Goal: Task Accomplishment & Management: Manage account settings

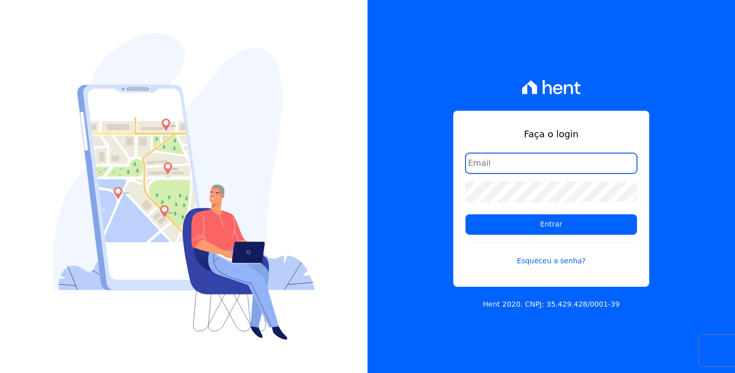
type input "financeiro@genesisempreendimentos.com.br"
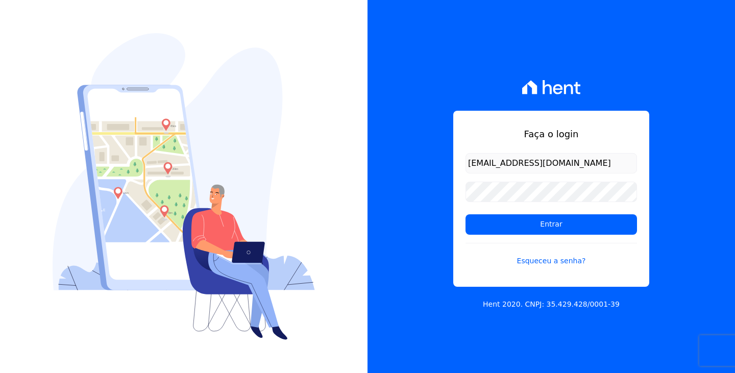
drag, startPoint x: 672, startPoint y: 50, endPoint x: 653, endPoint y: 57, distance: 20.9
click at [672, 50] on div "Faça o login financeiro@genesisempreendimentos.com.br Entrar Esqueceu a senha? …" at bounding box center [550, 186] width 367 height 373
click at [562, 235] on form "financeiro@genesisempreendimentos.com.br Entrar Esqueceu a senha?" at bounding box center [550, 216] width 171 height 126
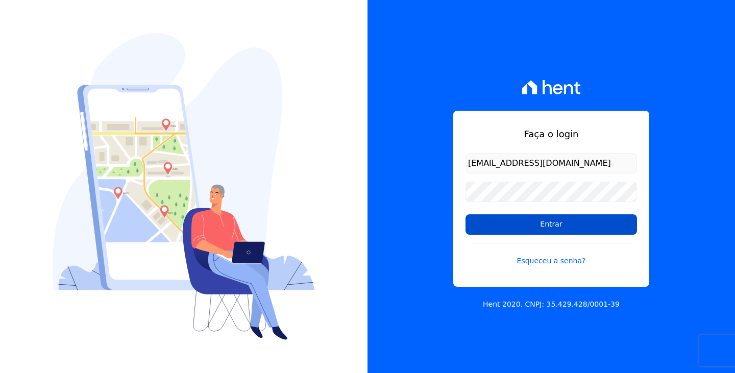
click at [564, 232] on input "Entrar" at bounding box center [550, 224] width 171 height 20
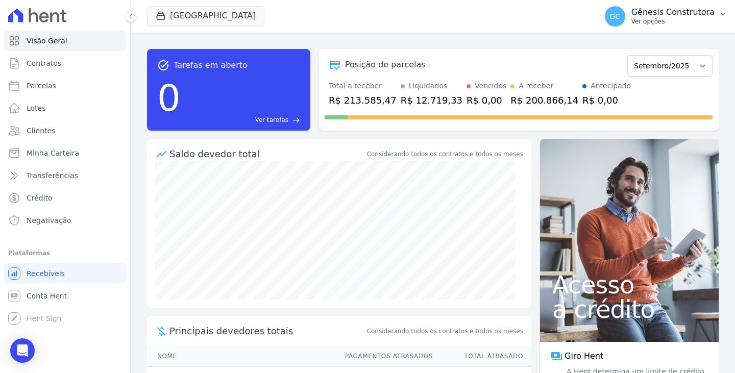
click at [655, 18] on p "Ver opções" at bounding box center [672, 21] width 83 height 8
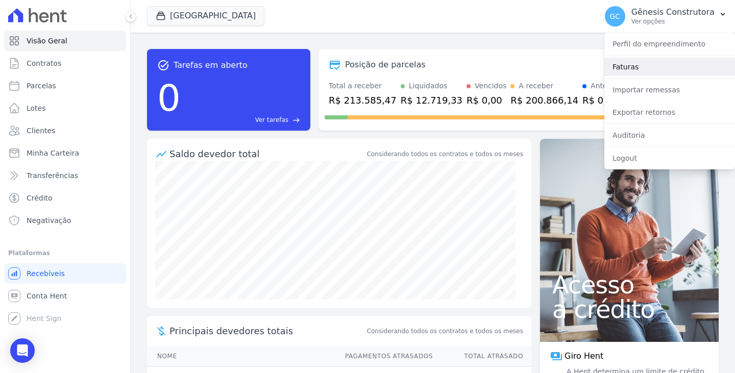
click at [643, 62] on link "Faturas" at bounding box center [669, 67] width 131 height 18
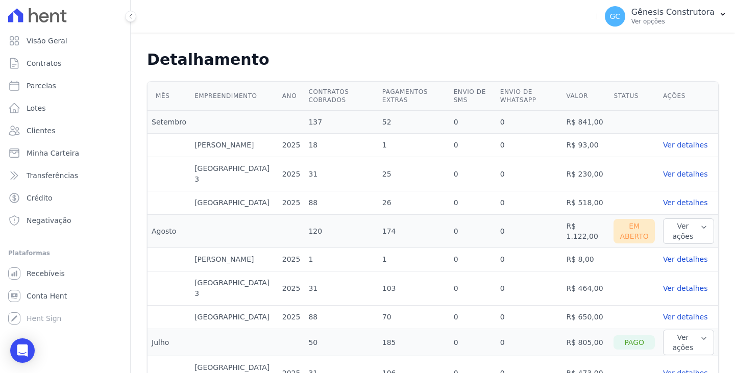
scroll to position [255, 0]
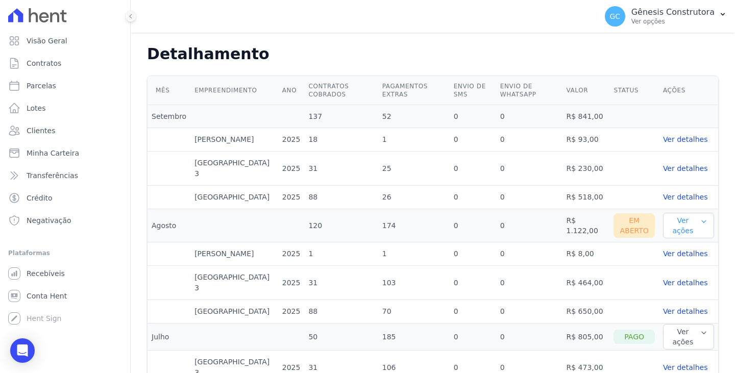
click at [685, 218] on button "Ver ações" at bounding box center [688, 226] width 51 height 26
click at [677, 241] on link "Ver boleto" at bounding box center [685, 245] width 36 height 8
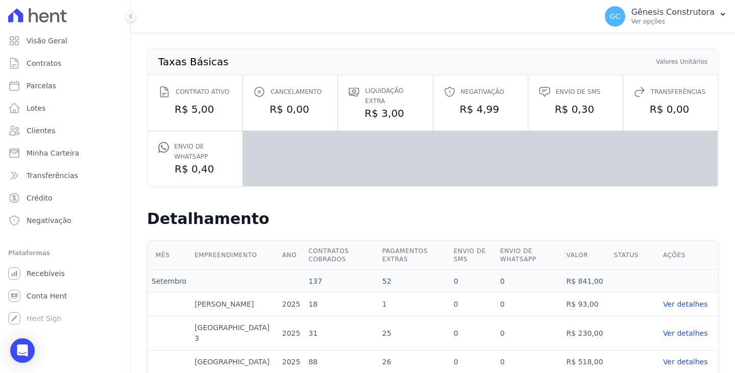
scroll to position [204, 0]
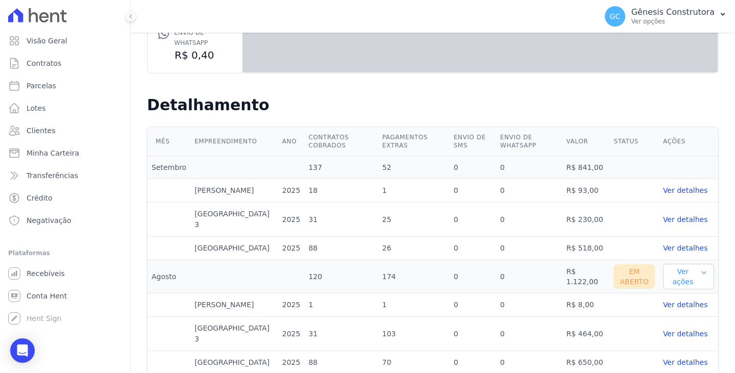
click at [678, 264] on button "Ver ações" at bounding box center [688, 277] width 51 height 26
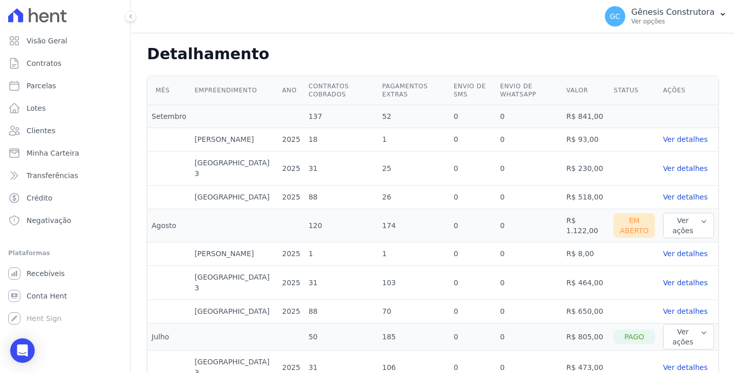
click at [688, 281] on link "Ver detalhes" at bounding box center [688, 283] width 51 height 11
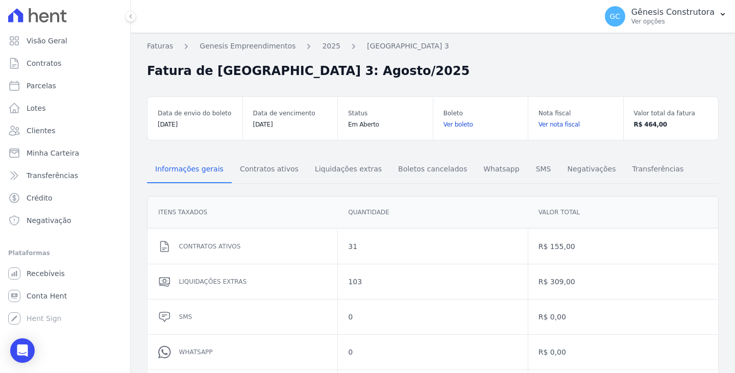
click at [459, 122] on link "Ver boleto" at bounding box center [481, 124] width 75 height 10
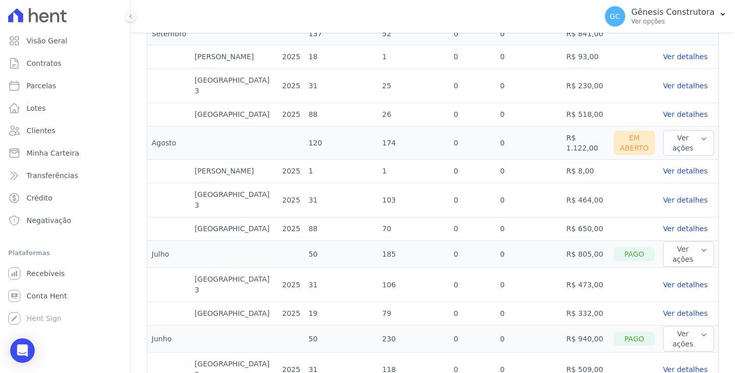
scroll to position [357, 0]
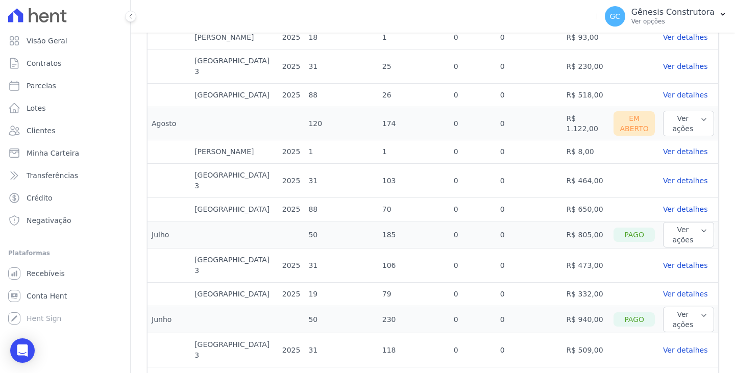
click at [665, 151] on link "Ver detalhes" at bounding box center [688, 151] width 51 height 11
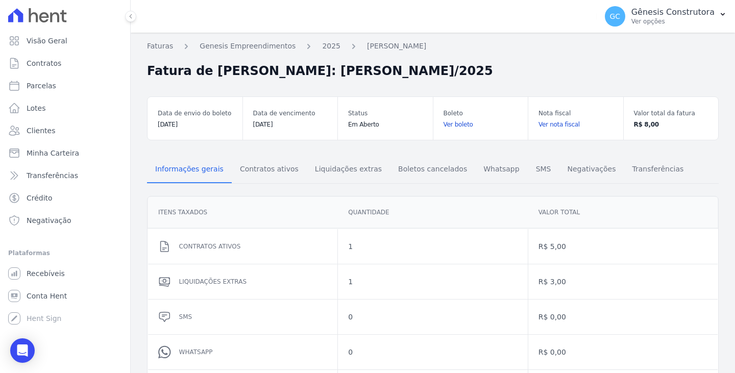
click at [463, 121] on link "Ver boleto" at bounding box center [481, 124] width 75 height 10
click at [455, 125] on link "Ver boleto" at bounding box center [481, 124] width 75 height 10
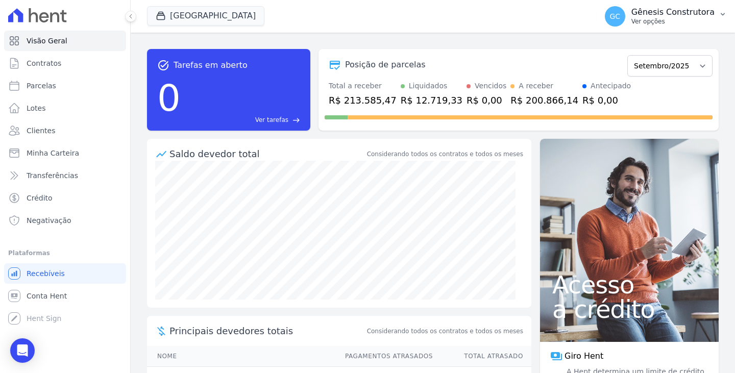
click at [697, 23] on p "Ver opções" at bounding box center [672, 21] width 83 height 8
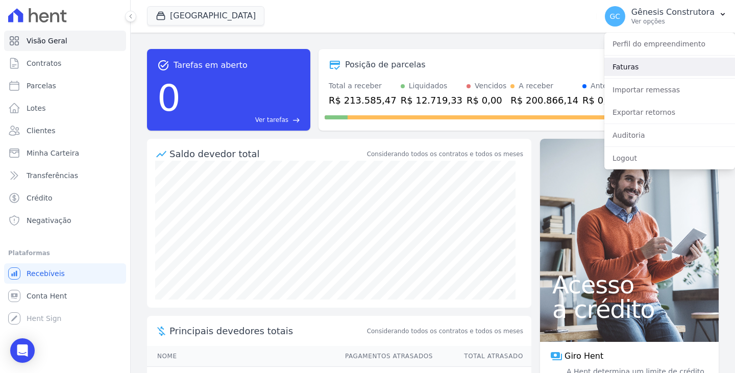
click at [654, 62] on link "Faturas" at bounding box center [669, 67] width 131 height 18
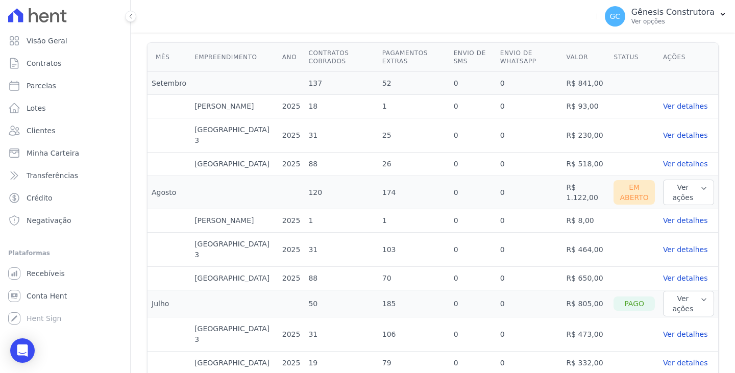
scroll to position [306, 0]
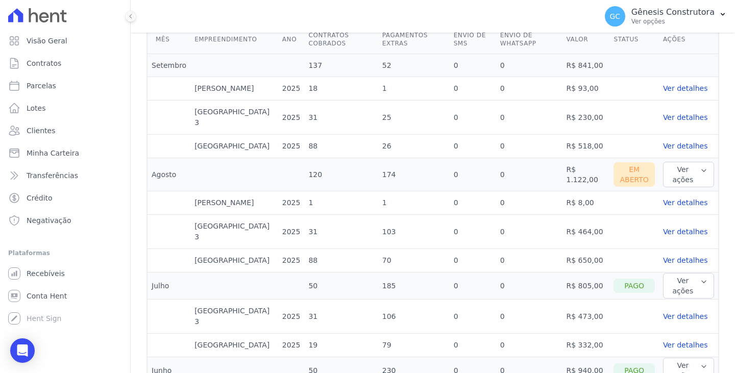
click at [686, 198] on link "Ver detalhes" at bounding box center [688, 203] width 51 height 11
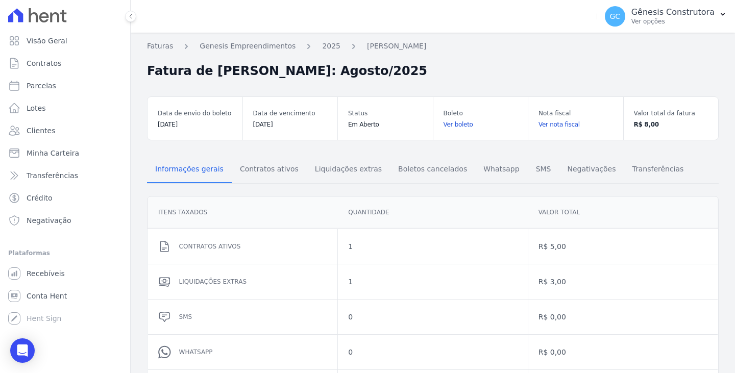
click at [543, 128] on link "Ver nota fiscal" at bounding box center [575, 124] width 75 height 10
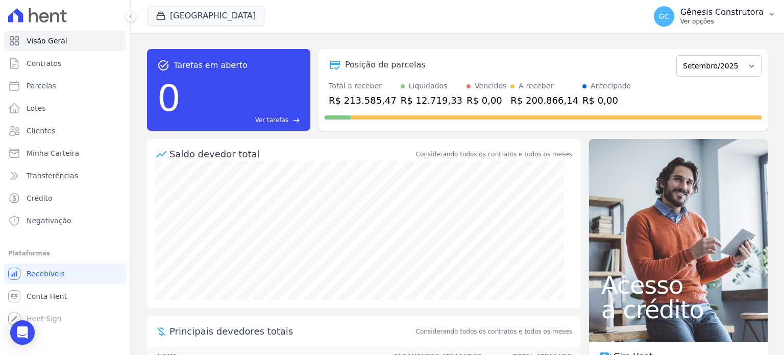
click at [699, 18] on p "Ver opções" at bounding box center [721, 21] width 83 height 8
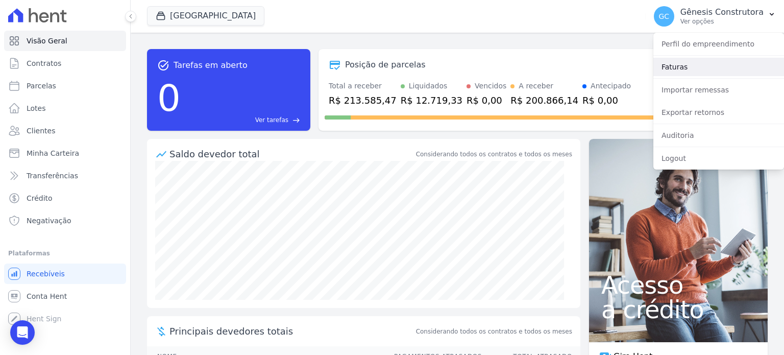
click at [688, 65] on link "Faturas" at bounding box center [718, 67] width 131 height 18
